Goal: Navigation & Orientation: Find specific page/section

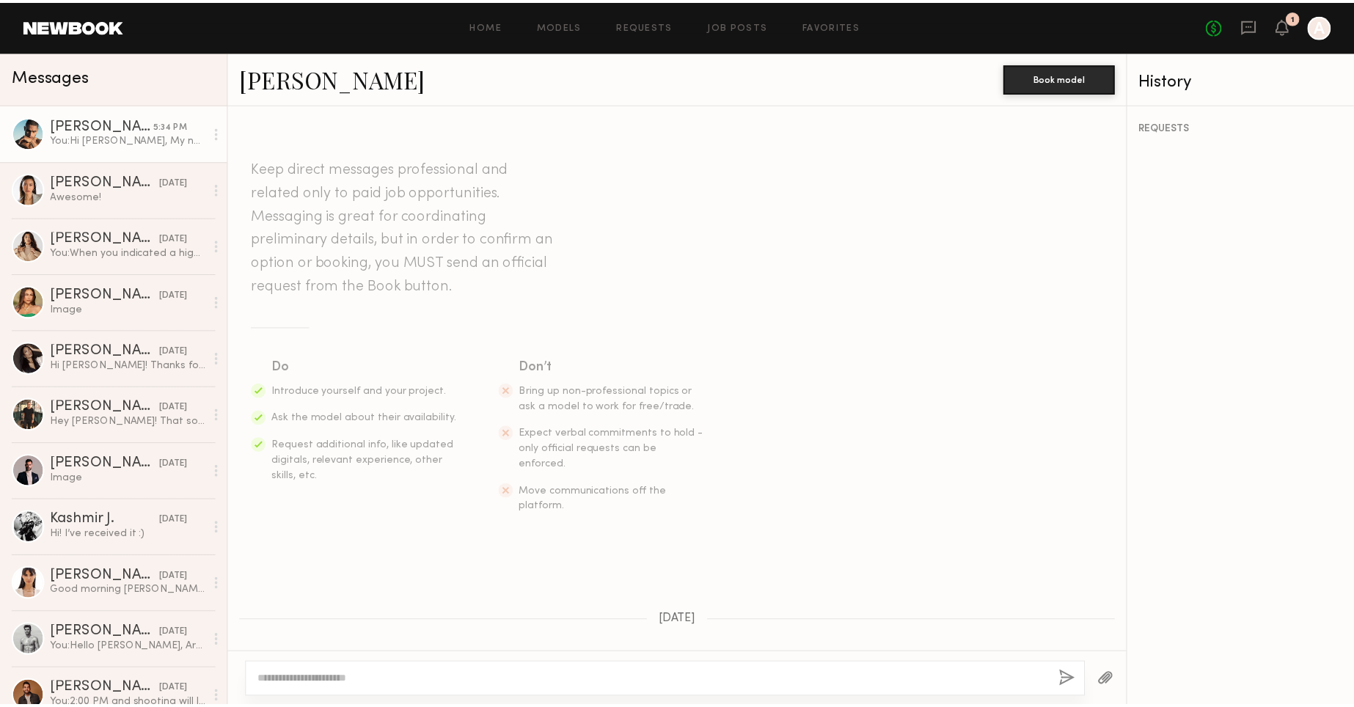
scroll to position [1291, 0]
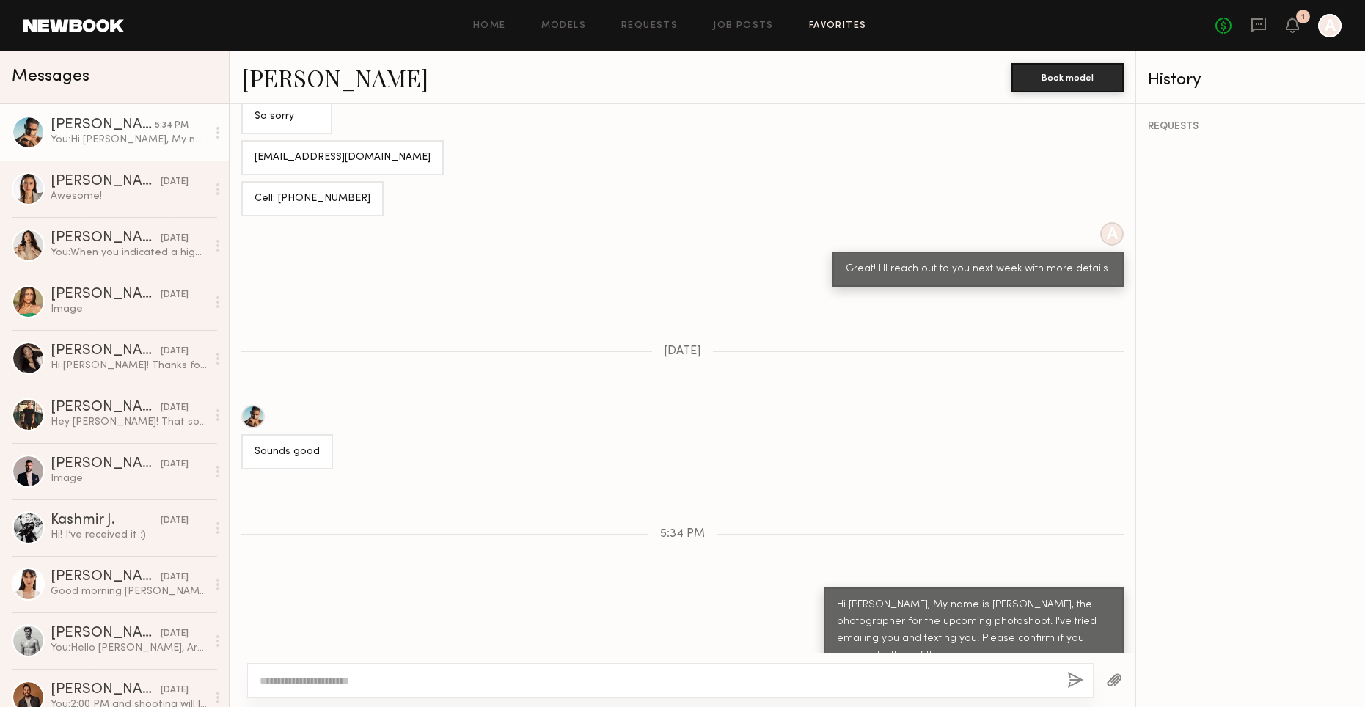
click at [824, 26] on link "Favorites" at bounding box center [838, 26] width 58 height 10
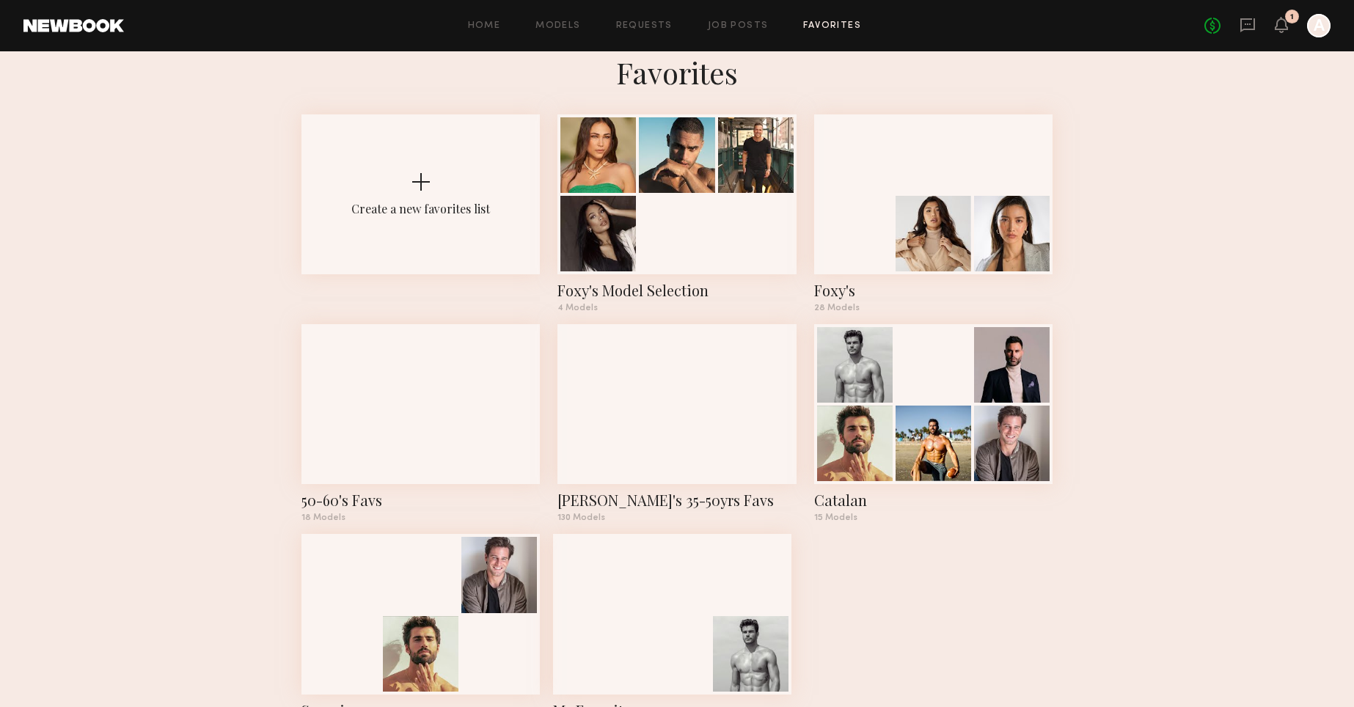
scroll to position [26, 0]
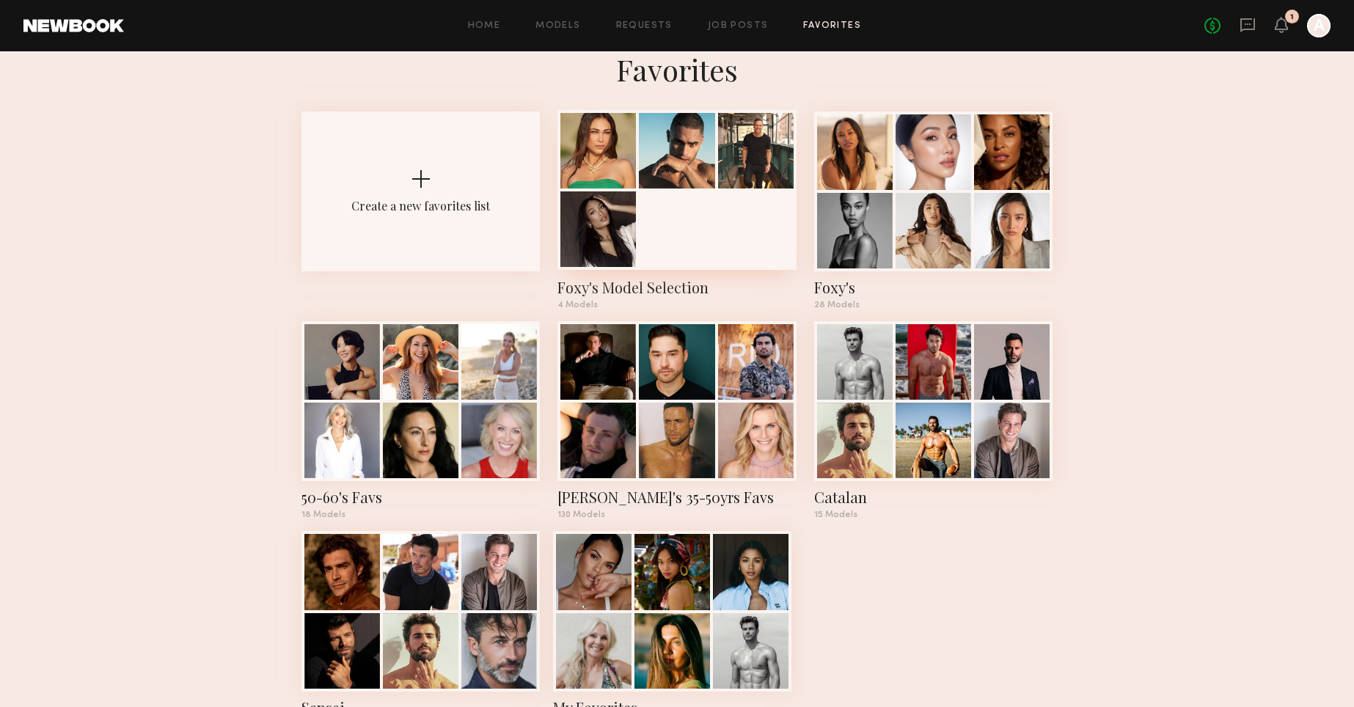
click at [778, 208] on div at bounding box center [677, 190] width 238 height 160
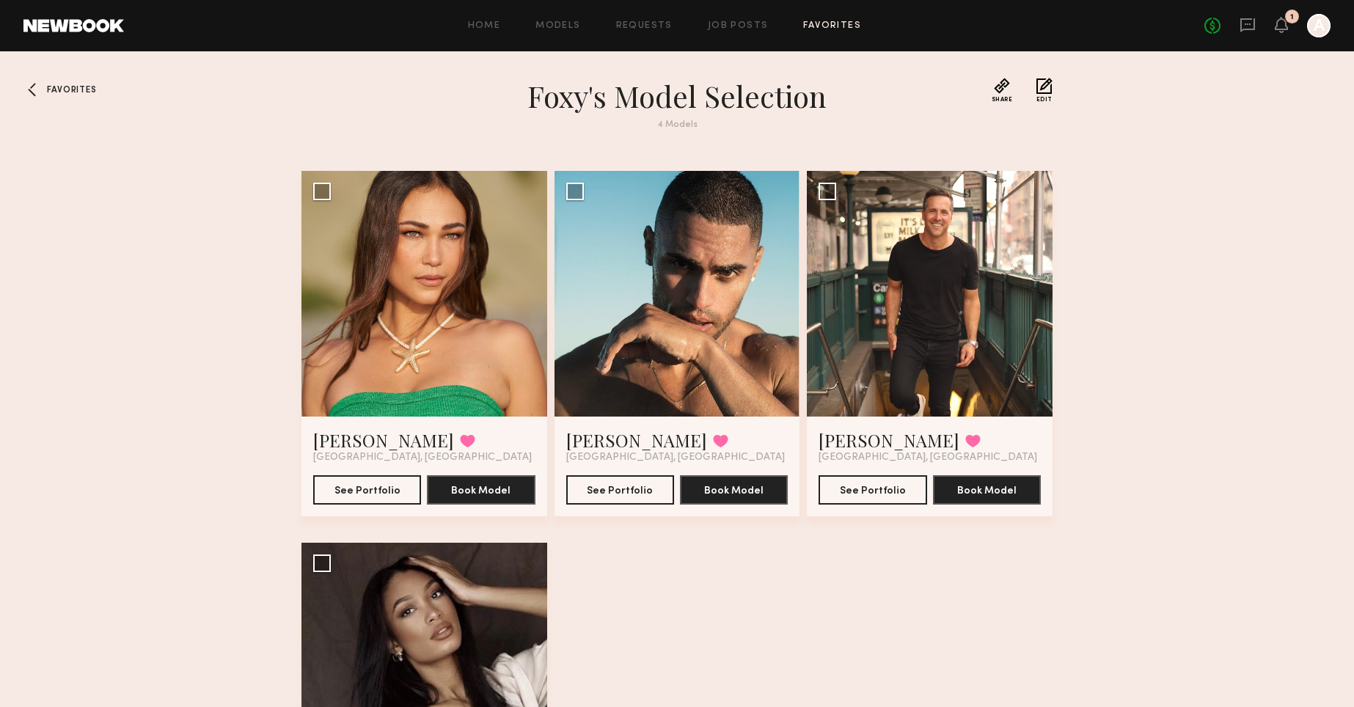
click at [45, 95] on div at bounding box center [34, 89] width 23 height 23
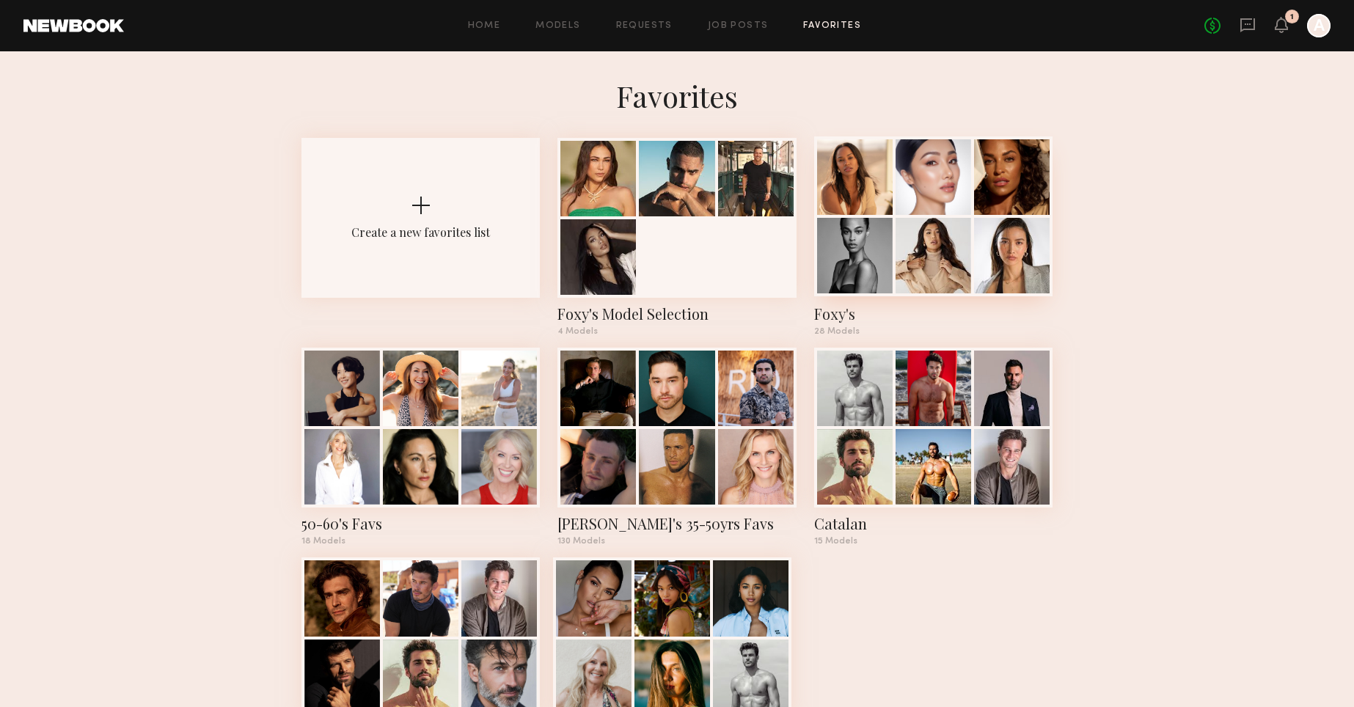
click at [891, 197] on div at bounding box center [855, 177] width 76 height 76
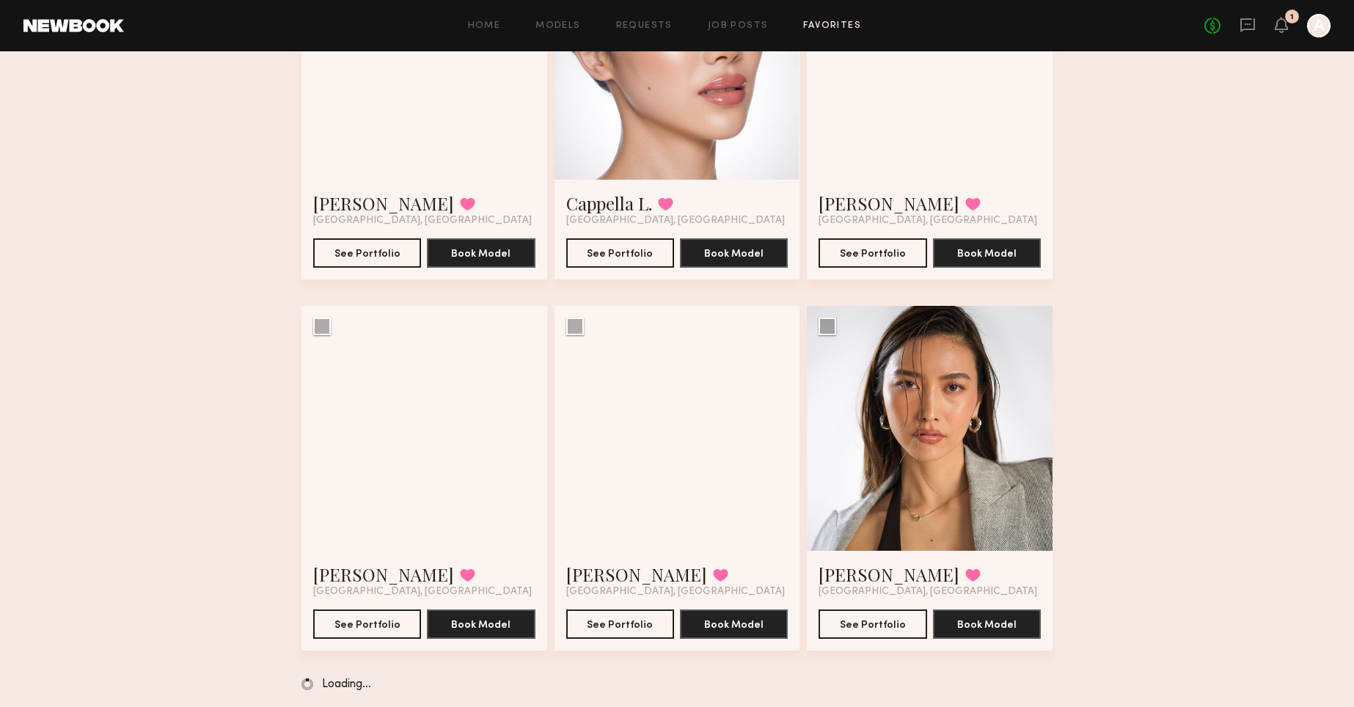
scroll to position [244, 0]
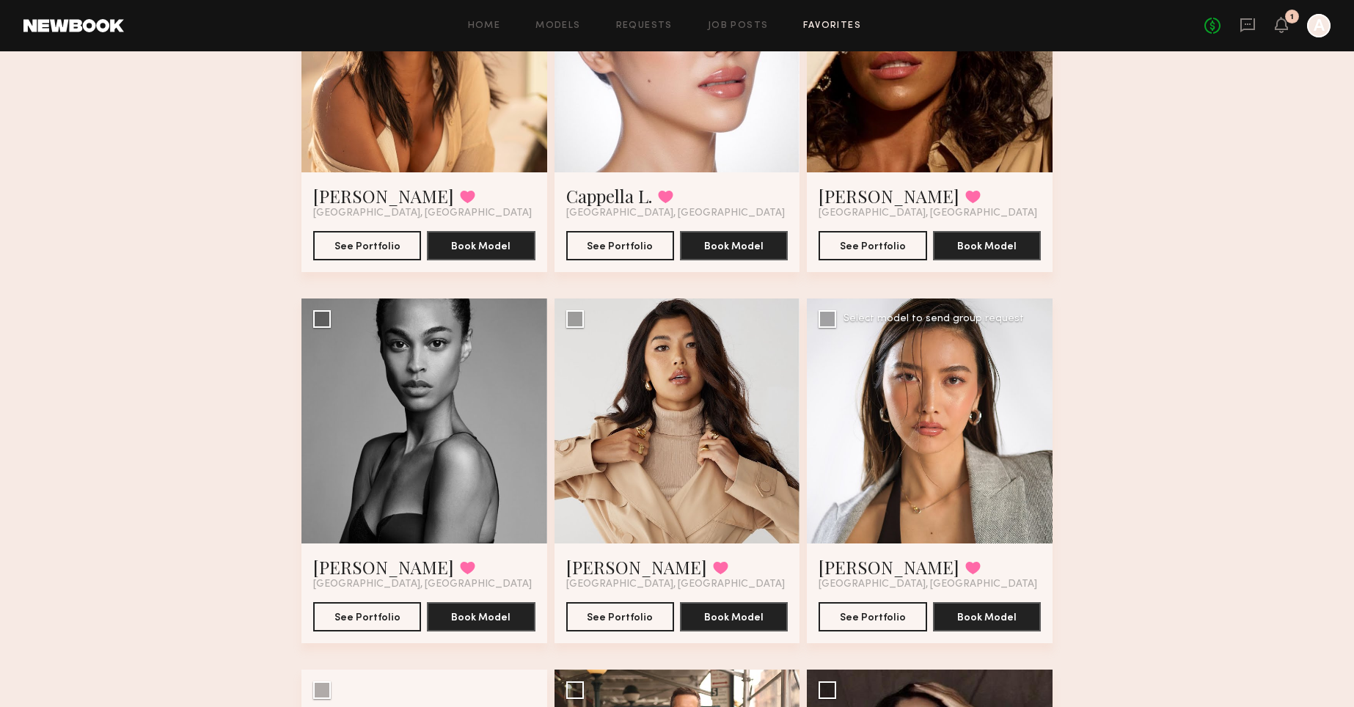
click at [951, 393] on div at bounding box center [930, 422] width 246 height 246
click at [850, 565] on link "[PERSON_NAME]" at bounding box center [889, 566] width 141 height 23
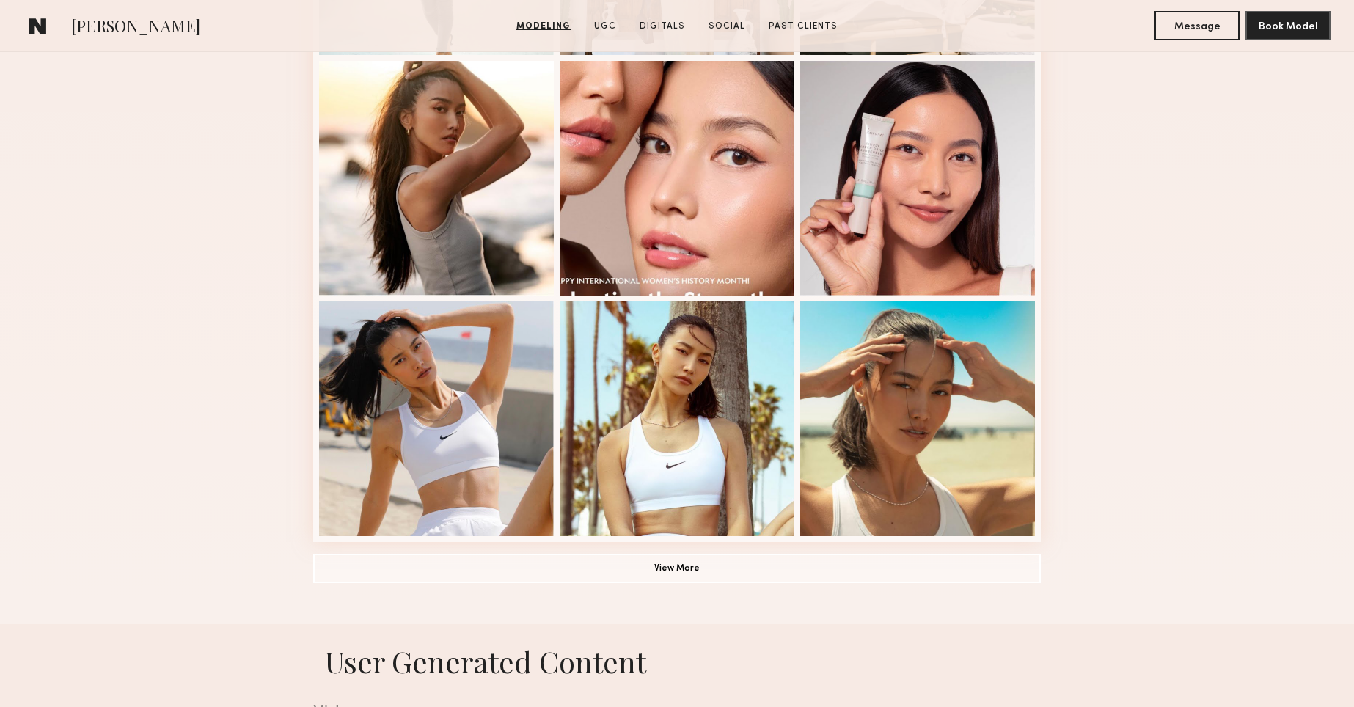
scroll to position [856, 0]
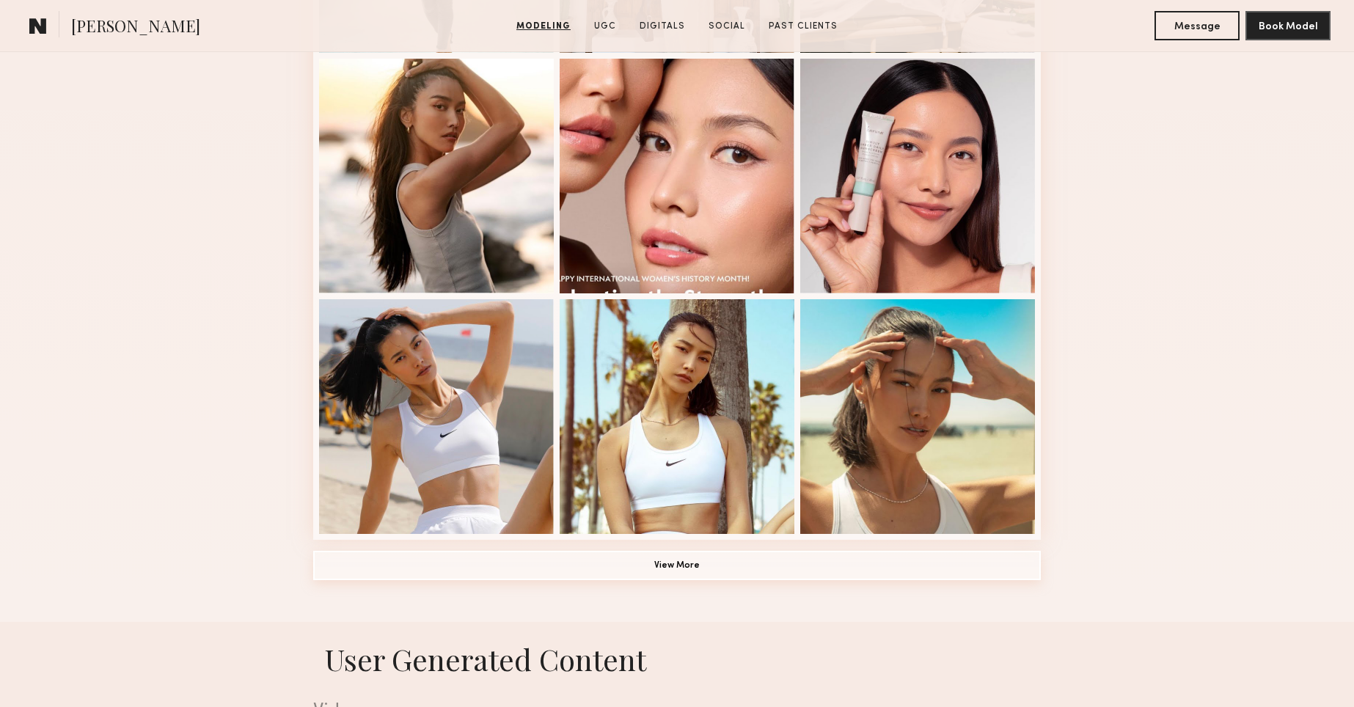
click at [791, 563] on button "View More" at bounding box center [677, 565] width 728 height 29
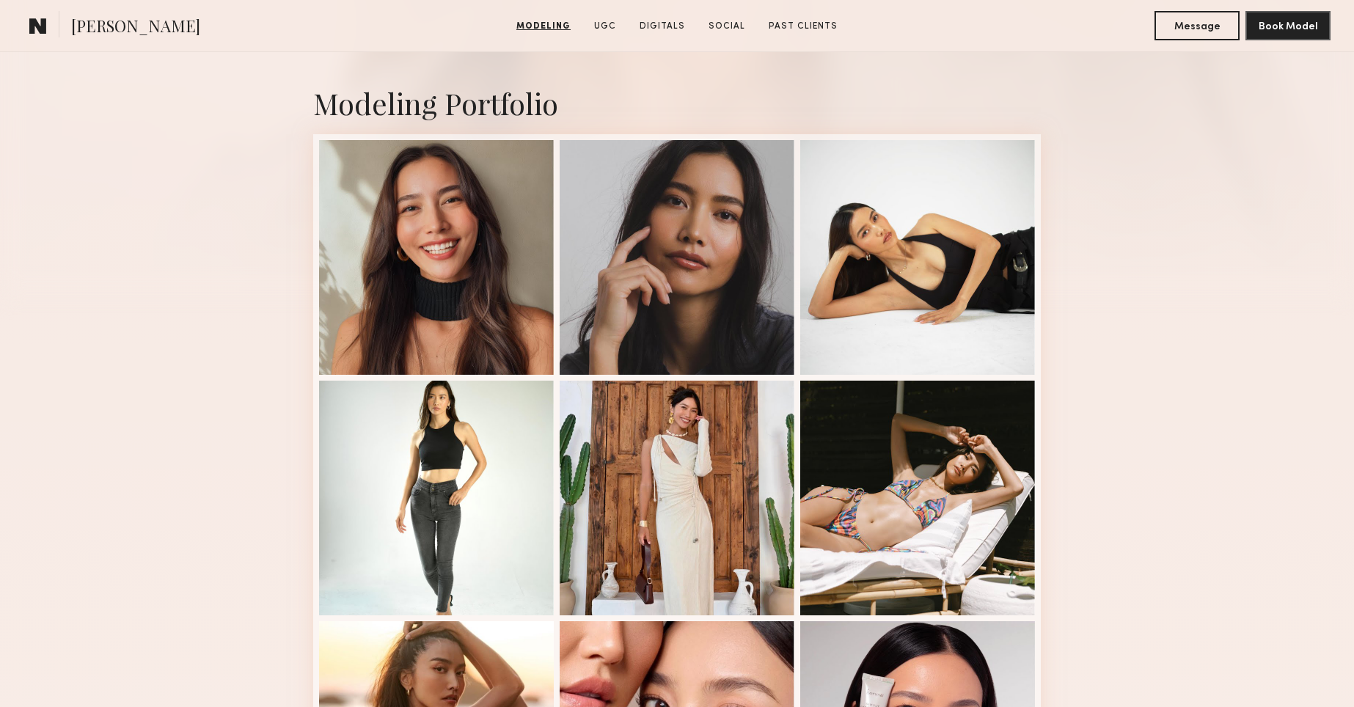
scroll to position [223, 0]
